Goal: Check status: Check status

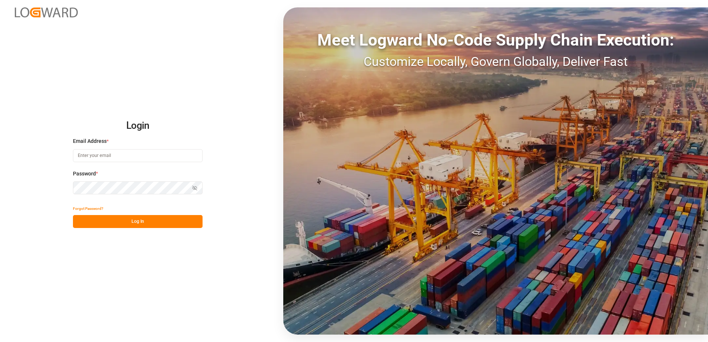
click at [87, 158] on input at bounding box center [138, 155] width 130 height 13
type input "marion.otto@melitta.de"
click at [123, 217] on button "Log In" at bounding box center [138, 221] width 130 height 13
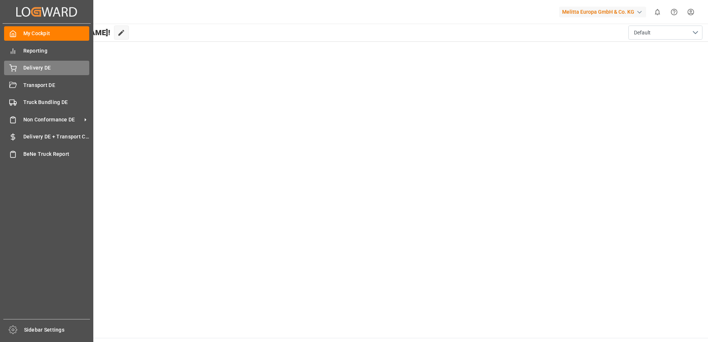
click at [22, 65] on div "Delivery DE Delivery DE" at bounding box center [46, 68] width 85 height 14
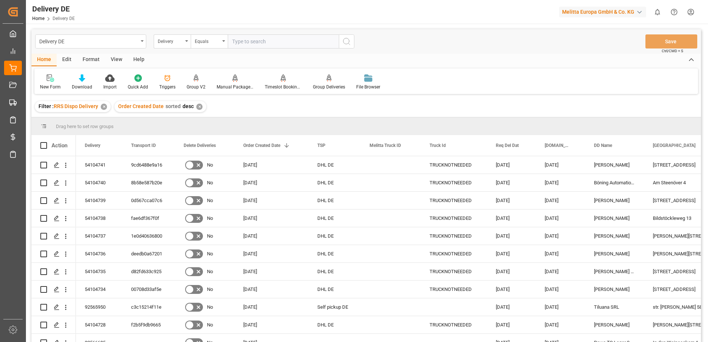
click at [258, 41] on input "text" at bounding box center [283, 41] width 111 height 14
type input "92566708"
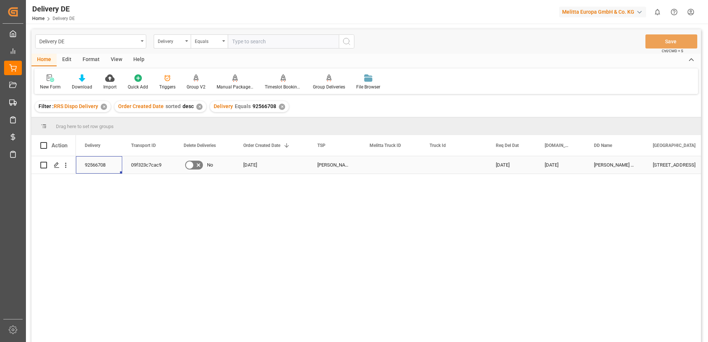
click at [99, 165] on div "92566708" at bounding box center [99, 164] width 46 height 17
click at [131, 168] on div "09f323c7cac9" at bounding box center [148, 164] width 53 height 17
click at [97, 163] on div "92566708" at bounding box center [99, 164] width 46 height 17
click at [136, 167] on div "09f323c7cac9" at bounding box center [148, 164] width 53 height 17
click at [281, 105] on div "✕" at bounding box center [282, 107] width 6 height 6
